Goal: Navigation & Orientation: Find specific page/section

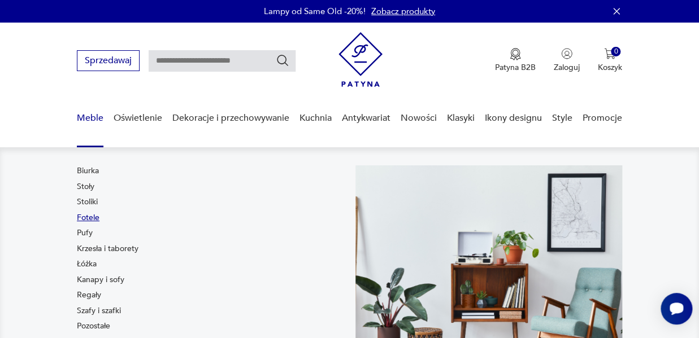
click at [90, 215] on link "Fotele" at bounding box center [88, 217] width 23 height 11
click at [102, 252] on link "Krzesła i taborety" at bounding box center [108, 249] width 62 height 11
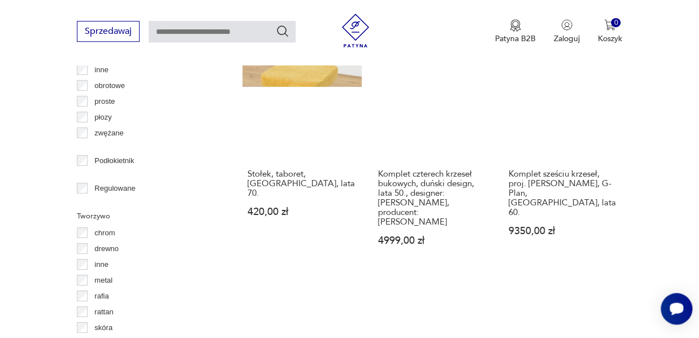
scroll to position [1589, 0]
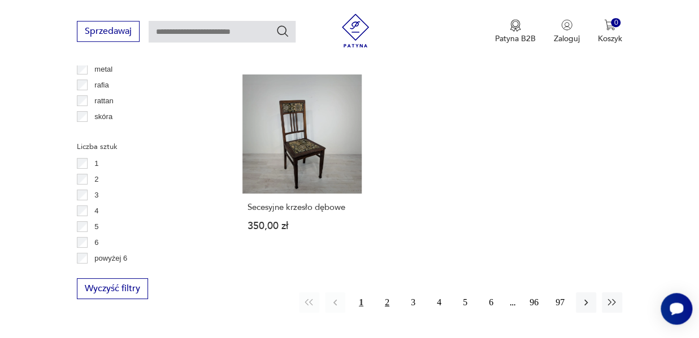
click at [392, 293] on button "2" at bounding box center [387, 303] width 20 height 20
click at [383, 293] on button "2" at bounding box center [387, 303] width 20 height 20
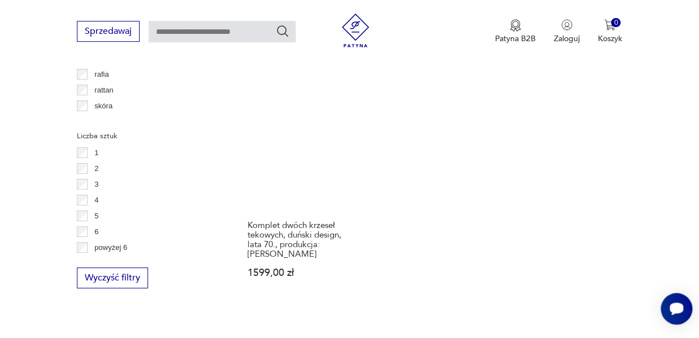
scroll to position [1639, 0]
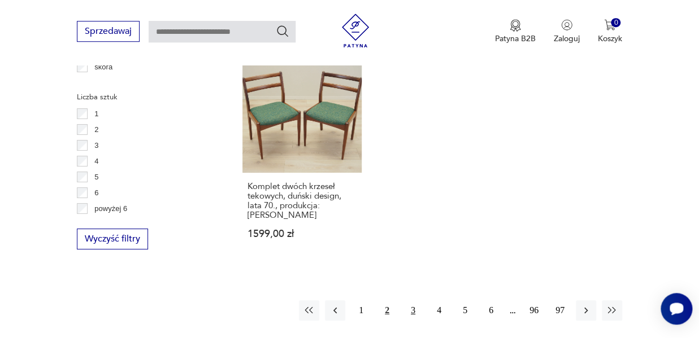
click at [410, 301] on button "3" at bounding box center [413, 311] width 20 height 20
